Goal: Task Accomplishment & Management: Complete application form

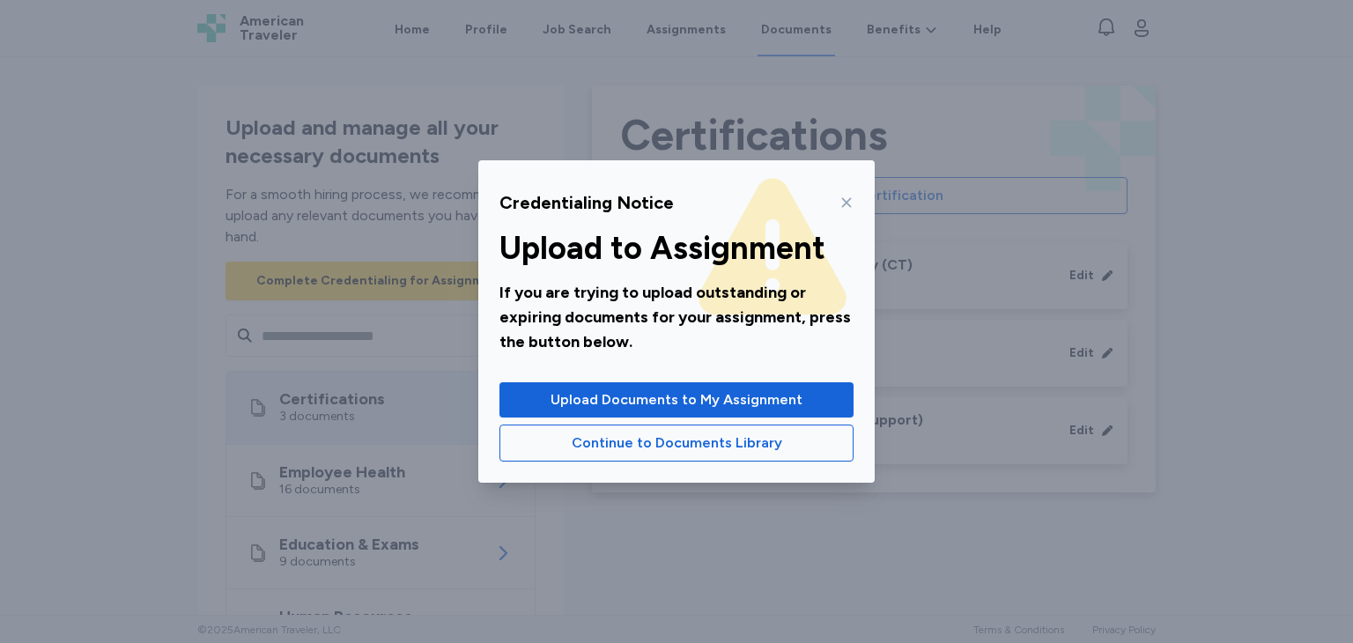
click at [844, 209] on icon at bounding box center [847, 203] width 14 height 14
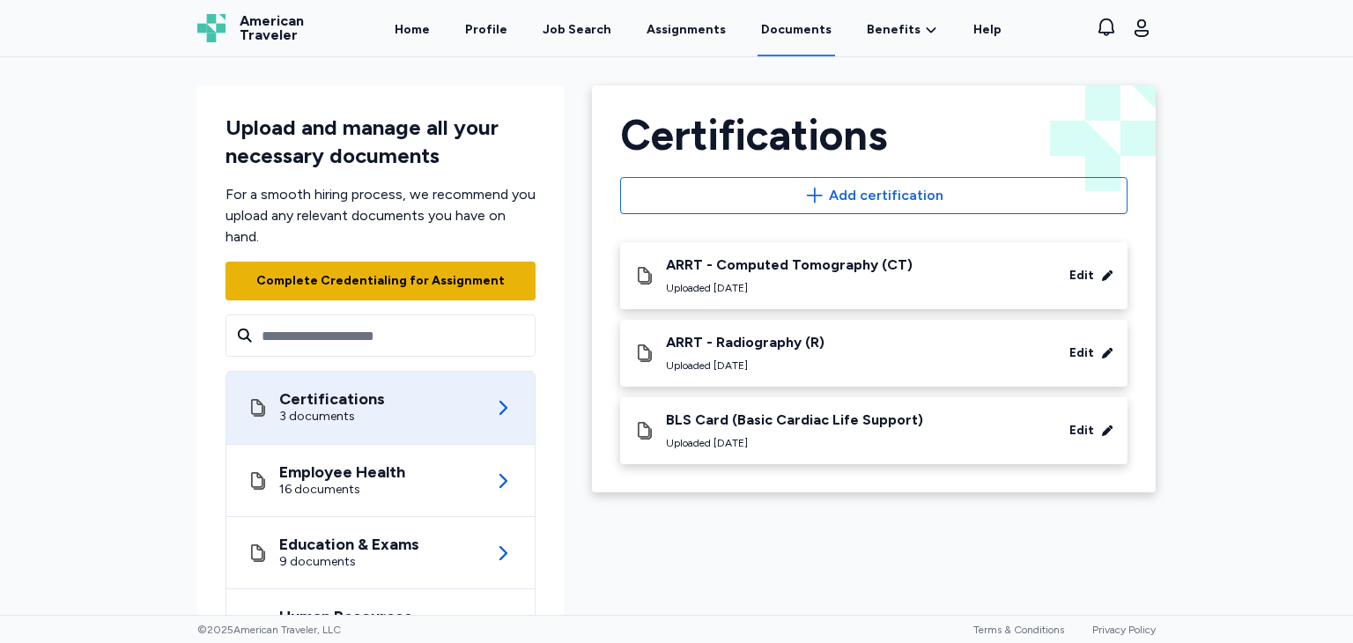
click at [399, 292] on div "Complete Credentialing for Assignment" at bounding box center [380, 281] width 255 height 25
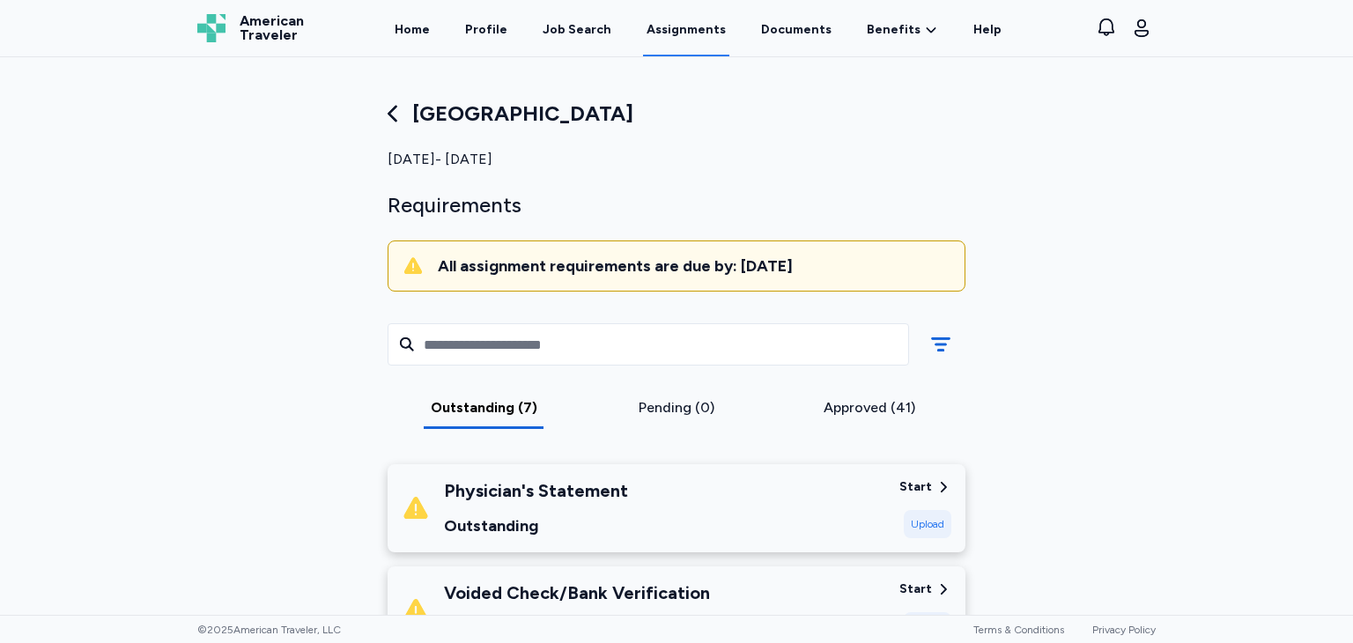
click at [928, 536] on div "Upload" at bounding box center [928, 524] width 48 height 28
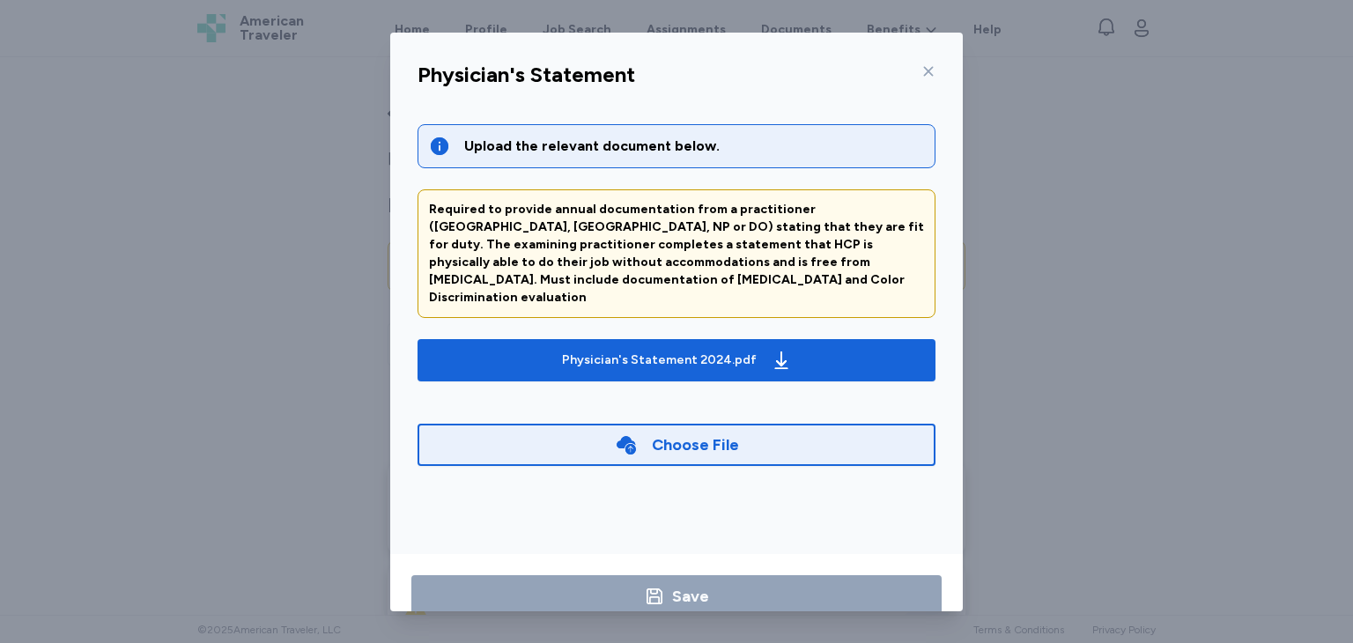
click at [673, 433] on div "Choose File" at bounding box center [695, 445] width 87 height 25
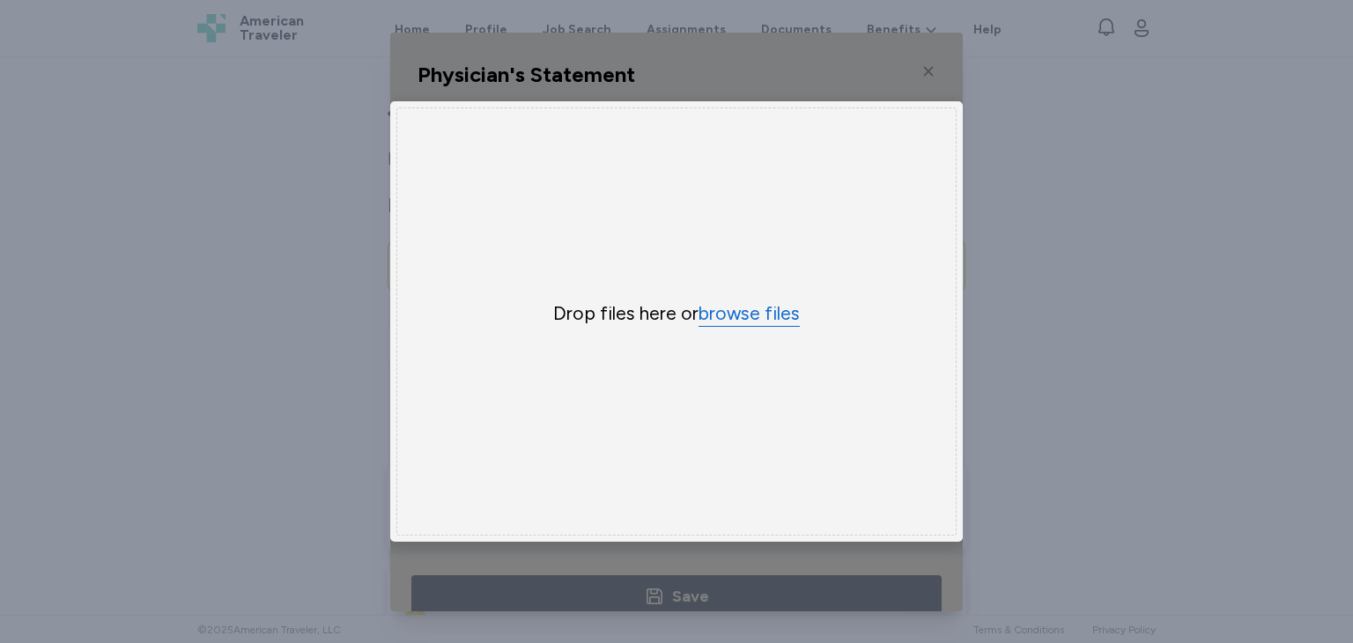
click at [740, 312] on button "browse files" at bounding box center [749, 314] width 101 height 26
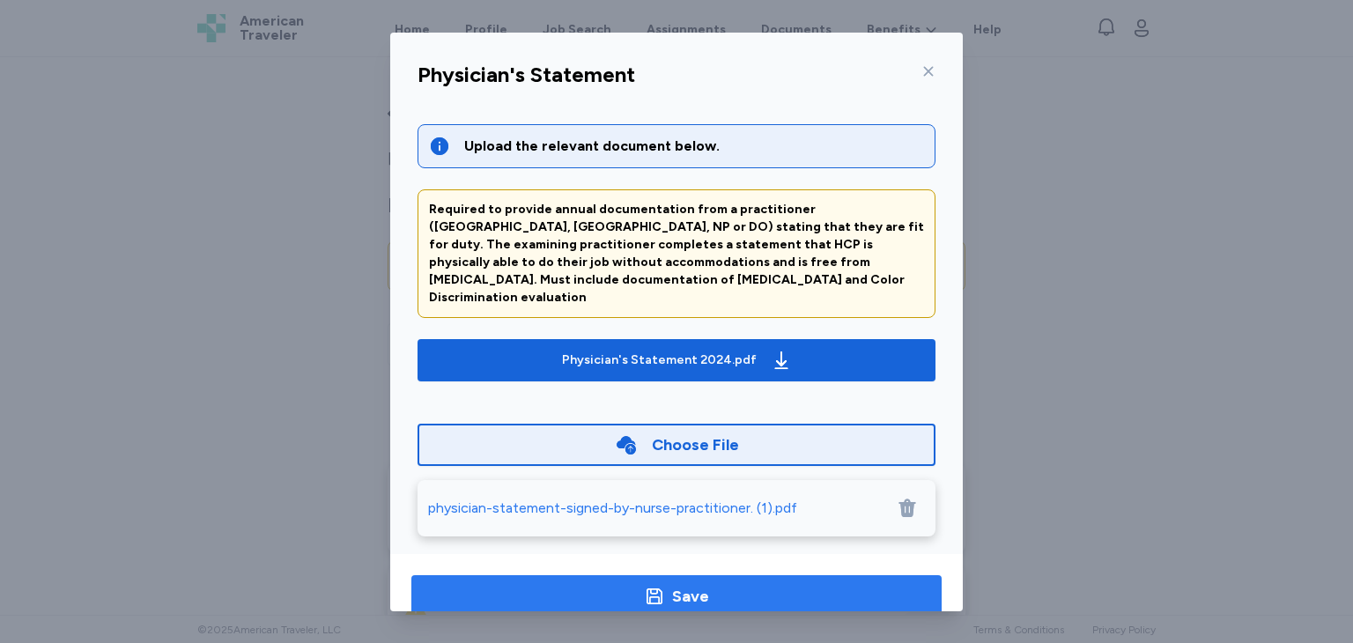
click at [676, 596] on div "Save" at bounding box center [690, 596] width 37 height 25
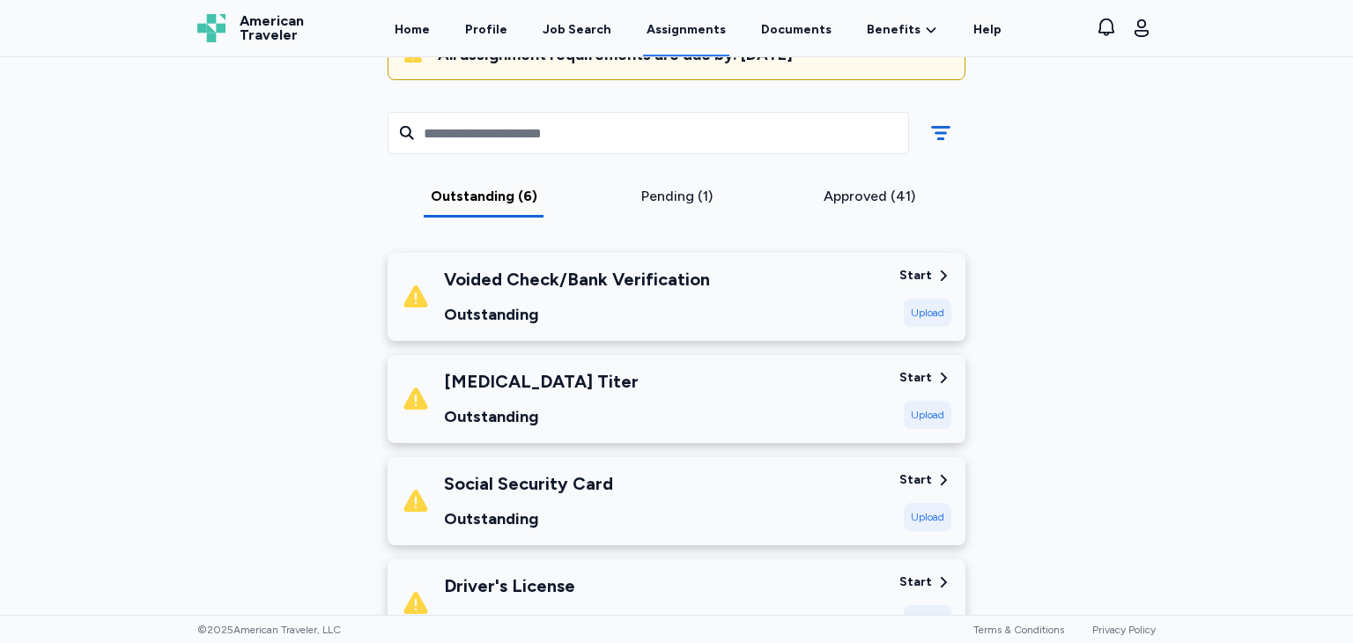
scroll to position [208, 0]
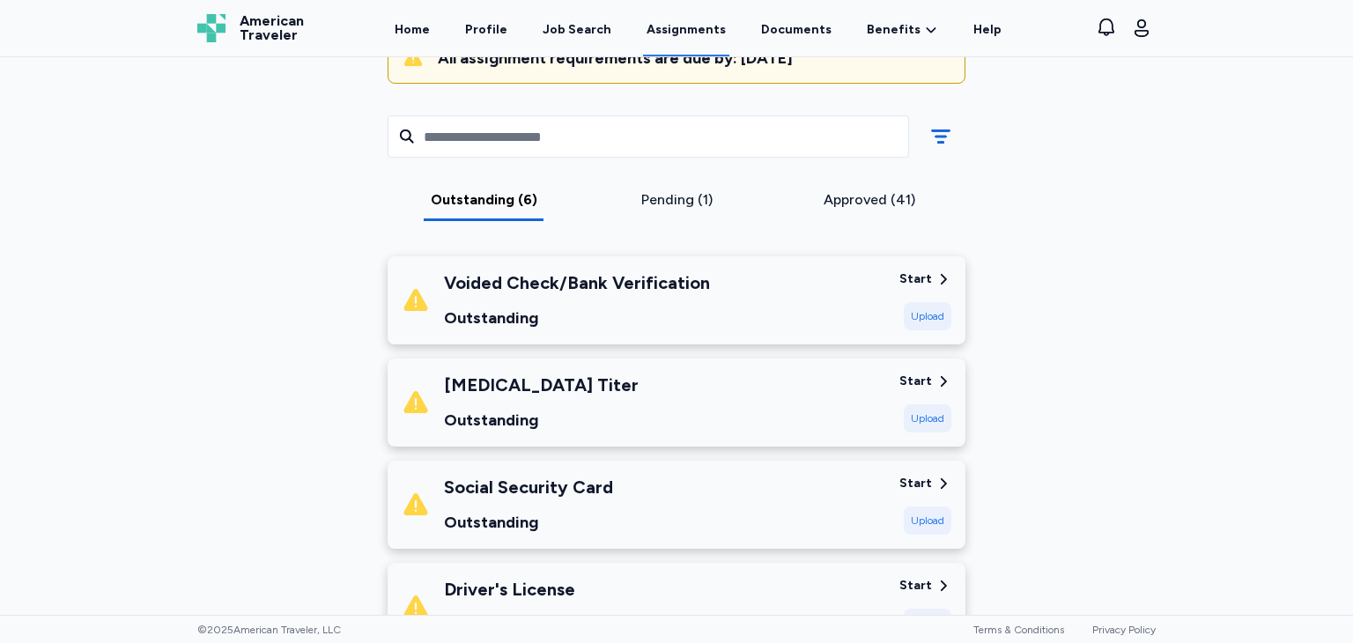
click at [914, 409] on div "Upload" at bounding box center [928, 418] width 48 height 28
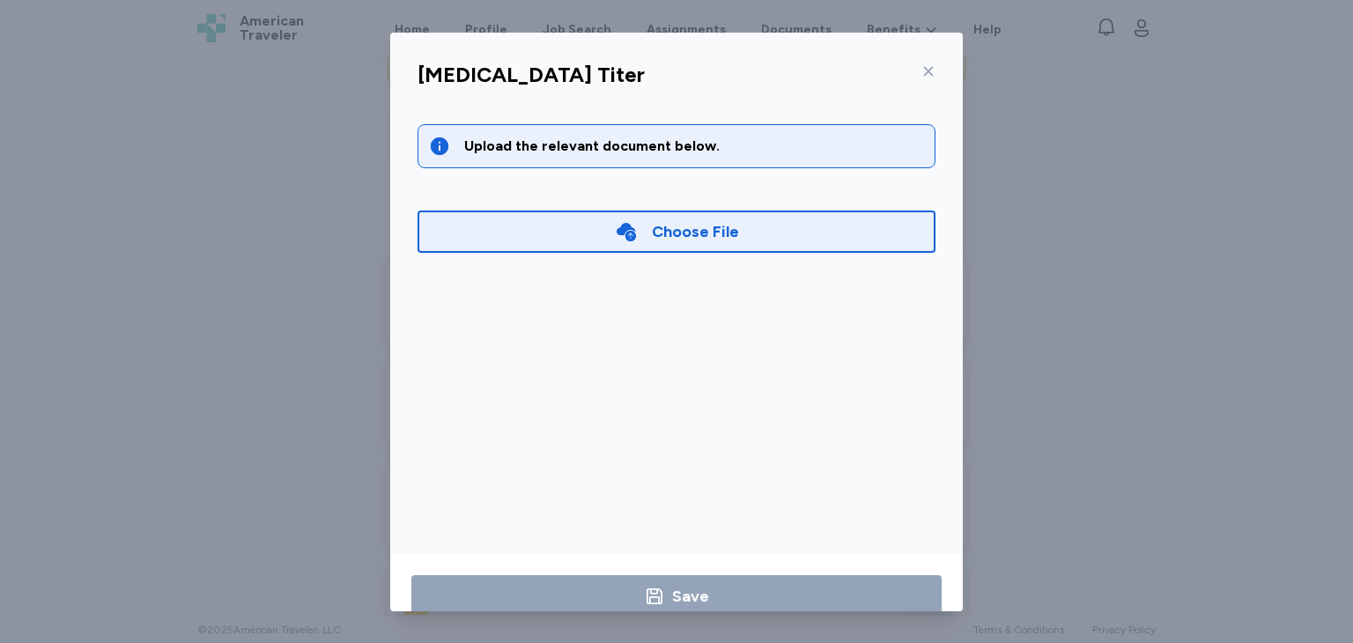
click at [1106, 343] on div "[MEDICAL_DATA] Titer Upload the relevant document below. Choose File Save" at bounding box center [676, 321] width 1353 height 643
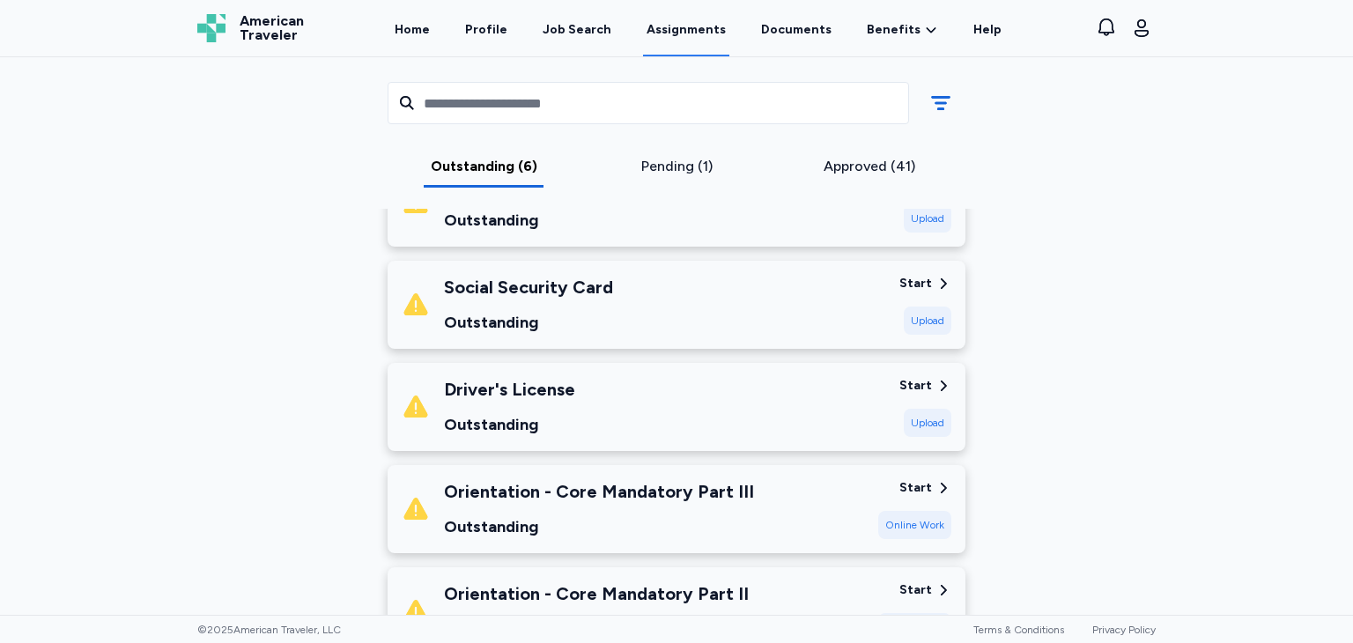
scroll to position [375, 0]
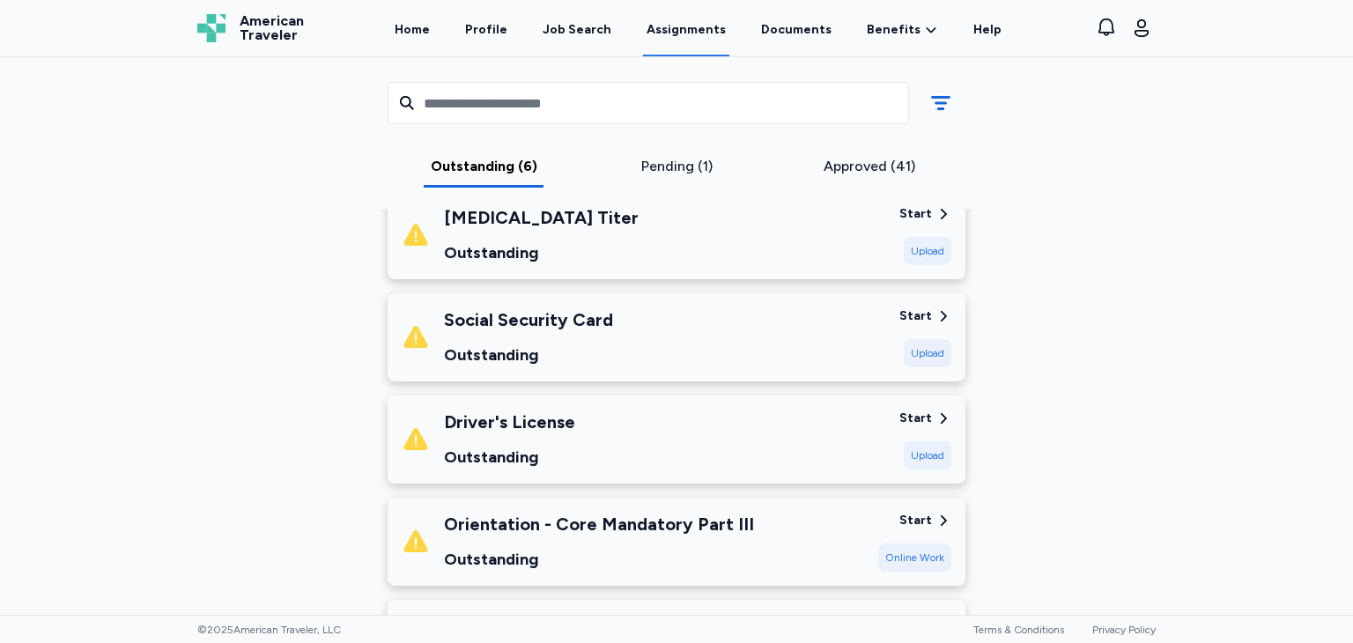
click at [908, 450] on div "Upload" at bounding box center [928, 455] width 48 height 28
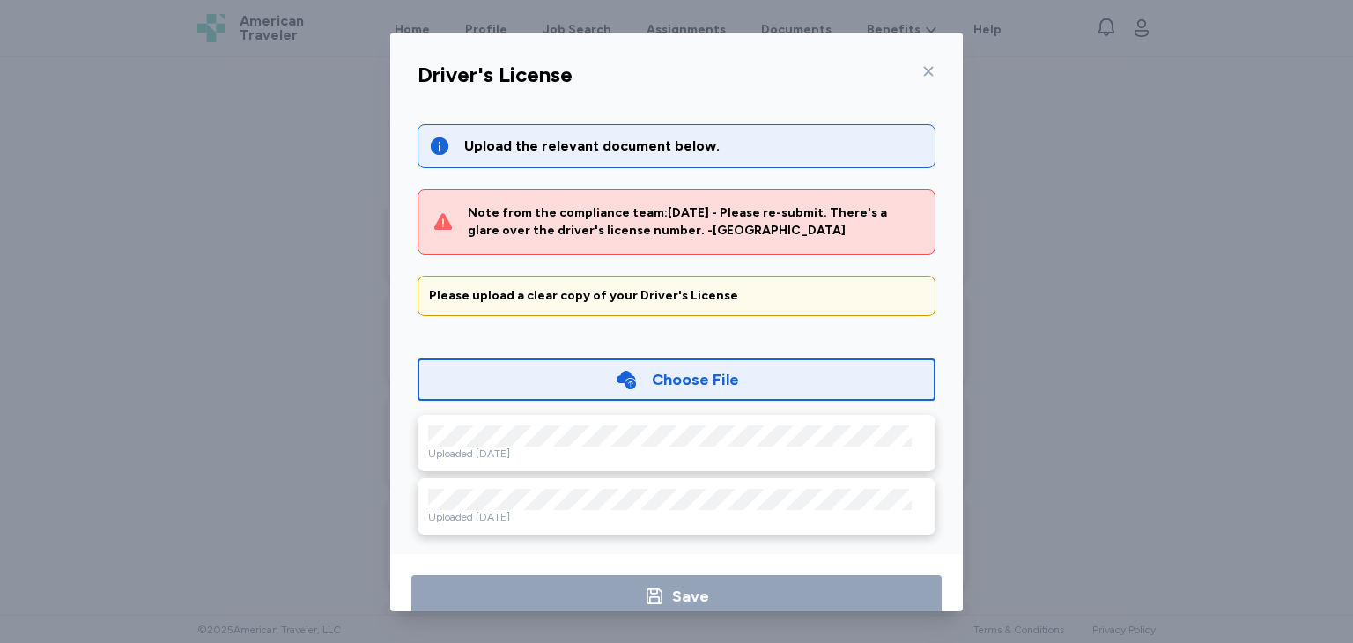
click at [729, 370] on div "Choose File" at bounding box center [677, 380] width 518 height 42
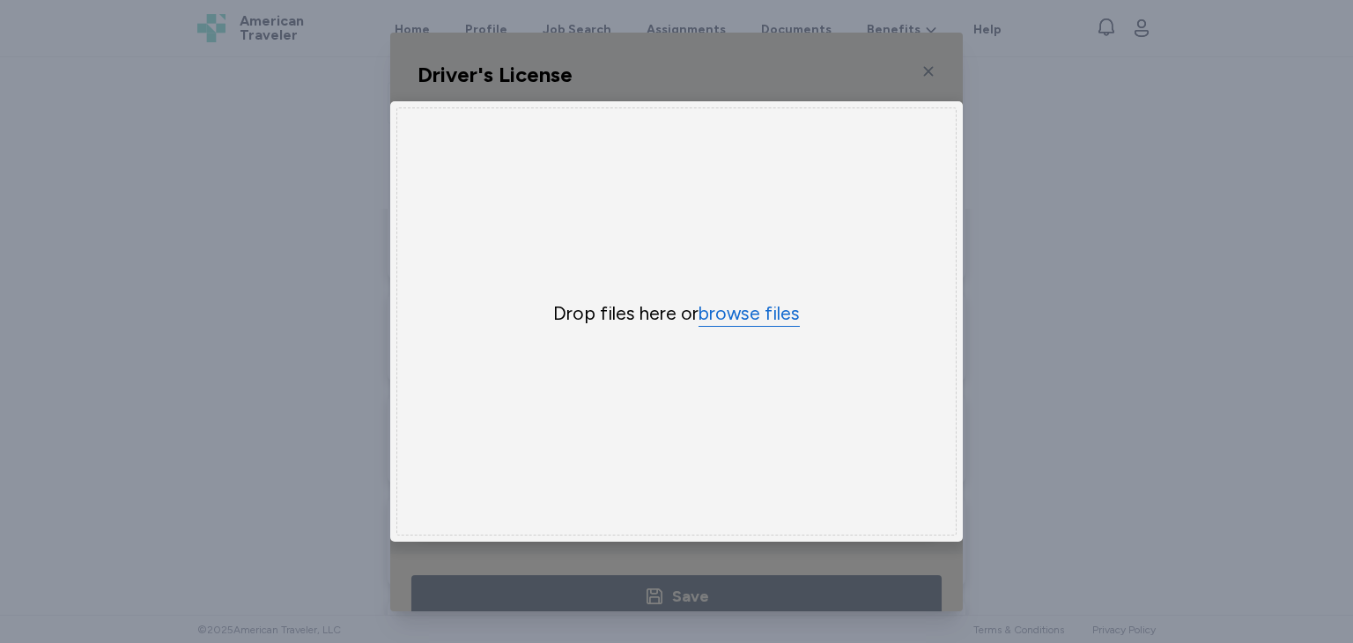
click at [720, 301] on button "browse files" at bounding box center [749, 314] width 101 height 26
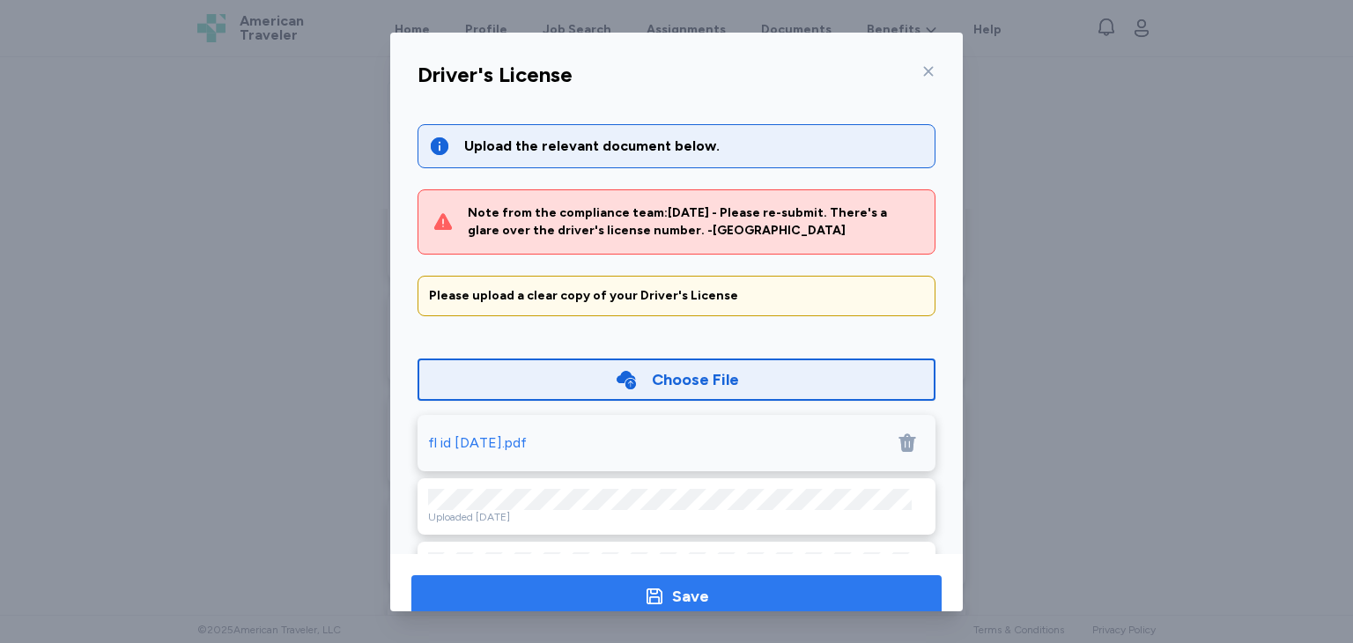
click at [759, 593] on span "Save" at bounding box center [676, 596] width 502 height 25
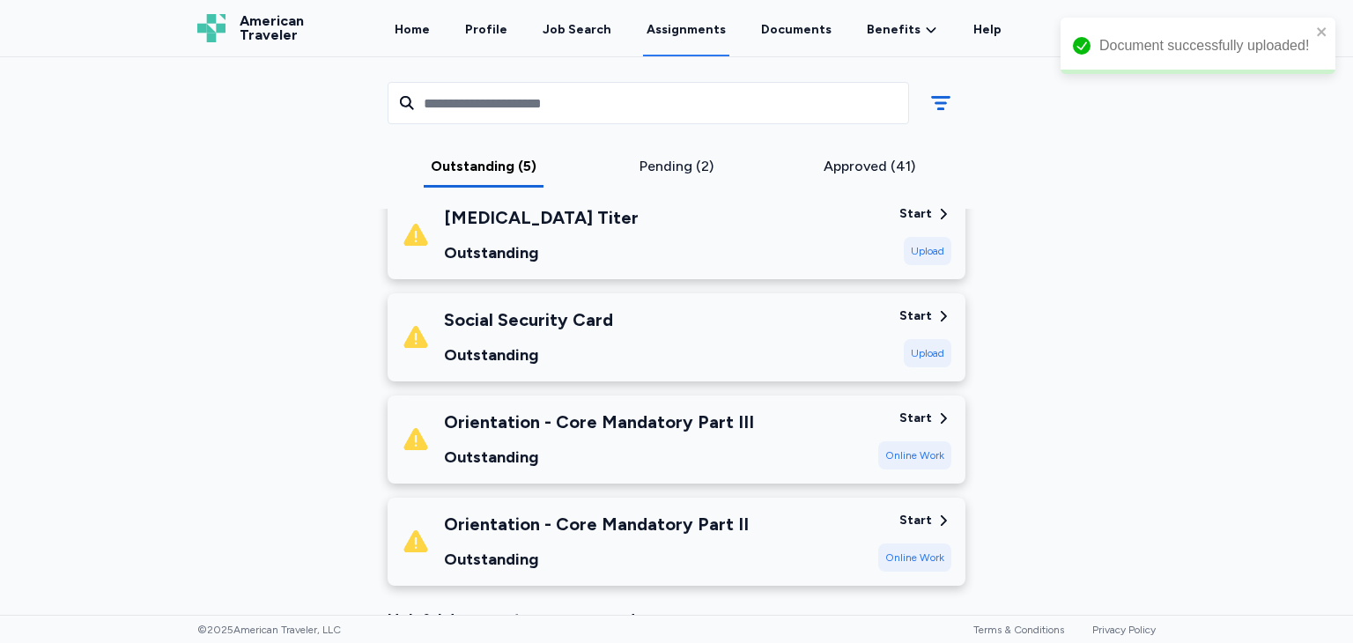
click at [1202, 400] on div "[GEOGRAPHIC_DATA] [DATE] - [DATE] Requirements All assignment requirements are …" at bounding box center [676, 336] width 1353 height 558
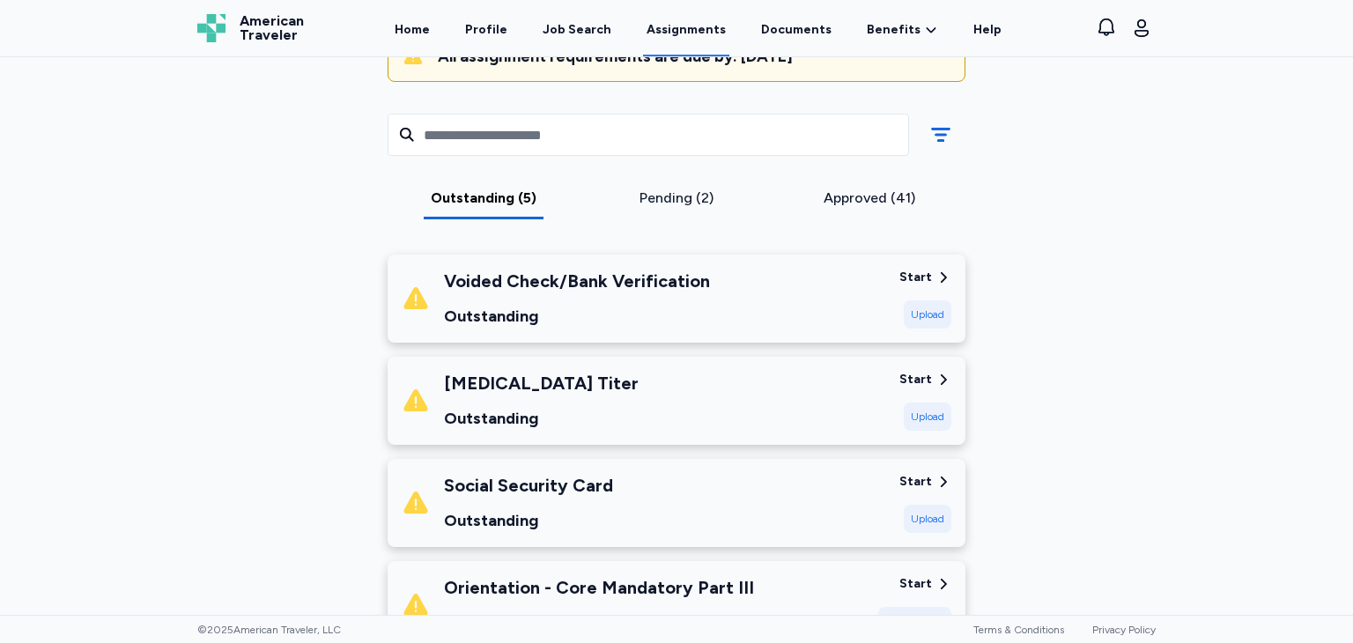
scroll to position [254, 0]
